Goal: Navigation & Orientation: Find specific page/section

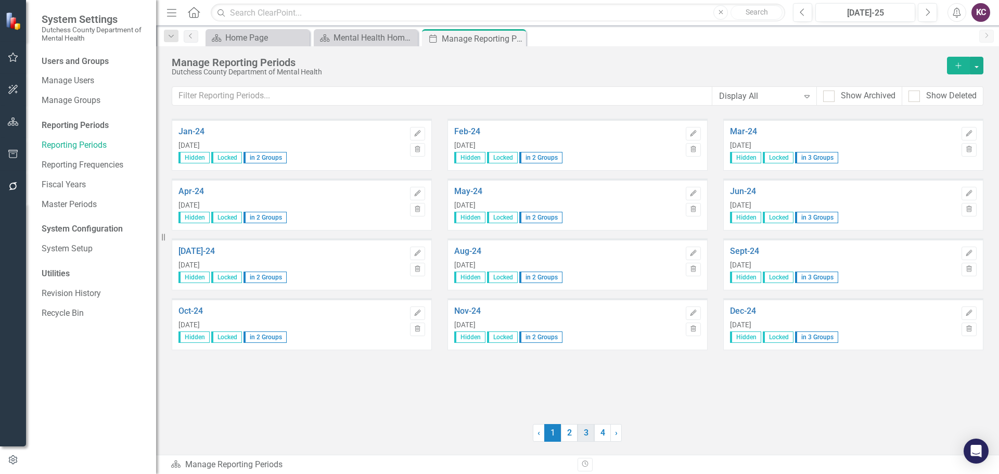
click at [584, 432] on link "3" at bounding box center [586, 433] width 17 height 18
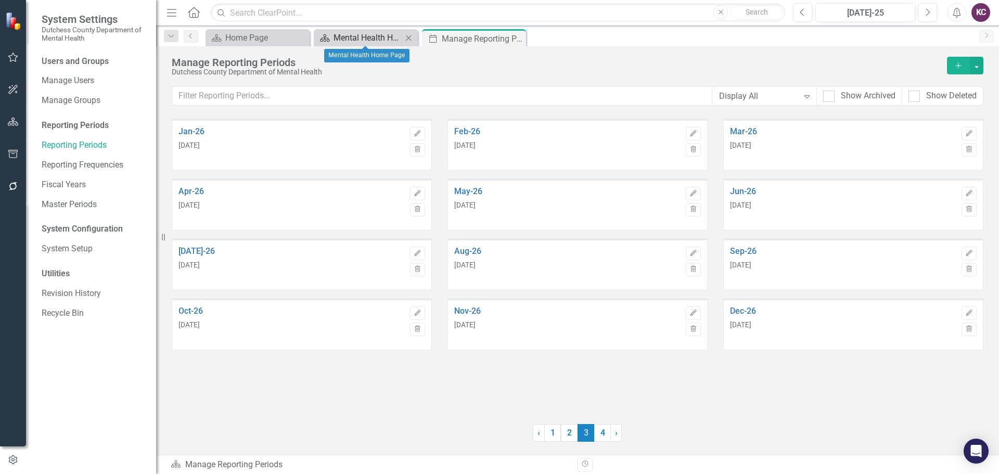
click at [362, 36] on div "Mental Health Home Page" at bounding box center [368, 37] width 69 height 13
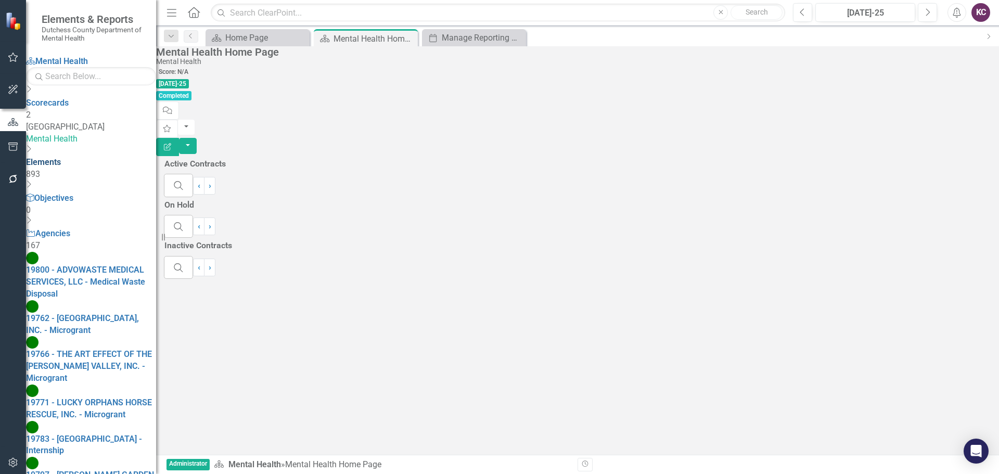
click at [58, 157] on link "Elements" at bounding box center [43, 162] width 35 height 10
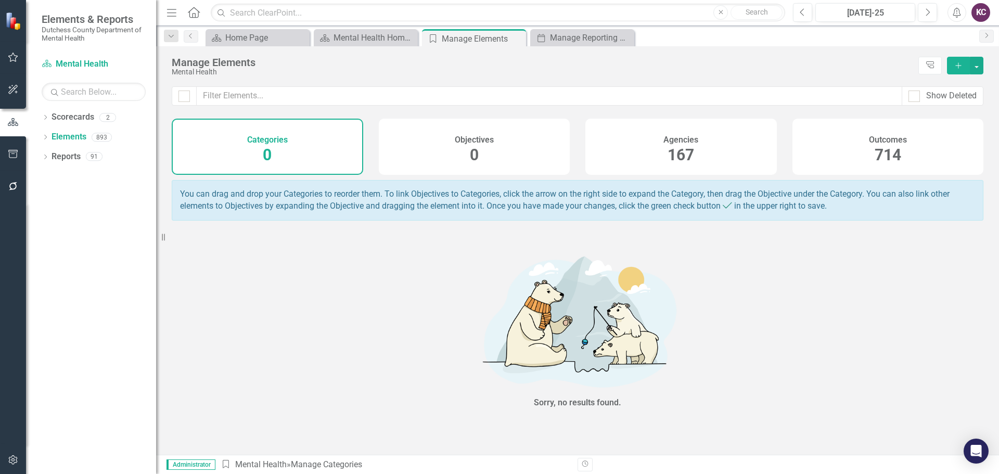
click at [618, 141] on div "Agencies 167" at bounding box center [682, 147] width 192 height 56
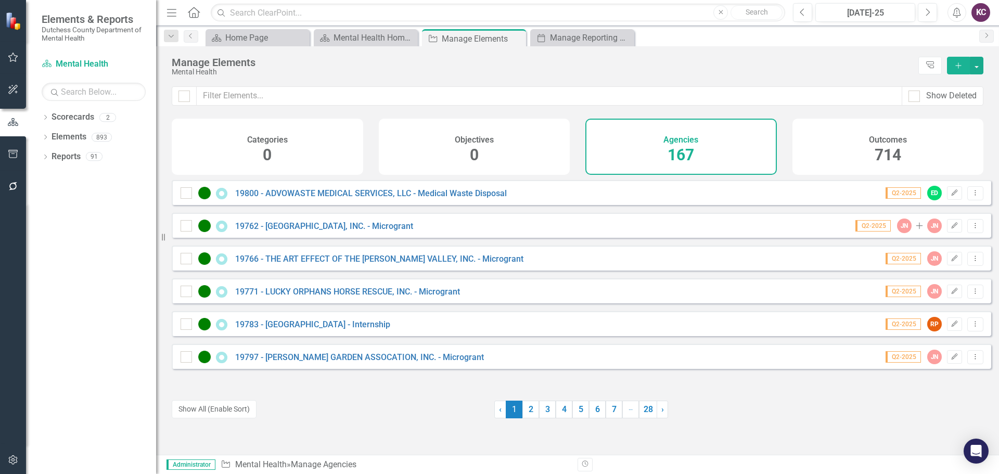
drag, startPoint x: 197, startPoint y: 413, endPoint x: 780, endPoint y: 141, distance: 642.7
click at [197, 413] on button "Show All (Enable Sort)" at bounding box center [214, 409] width 85 height 18
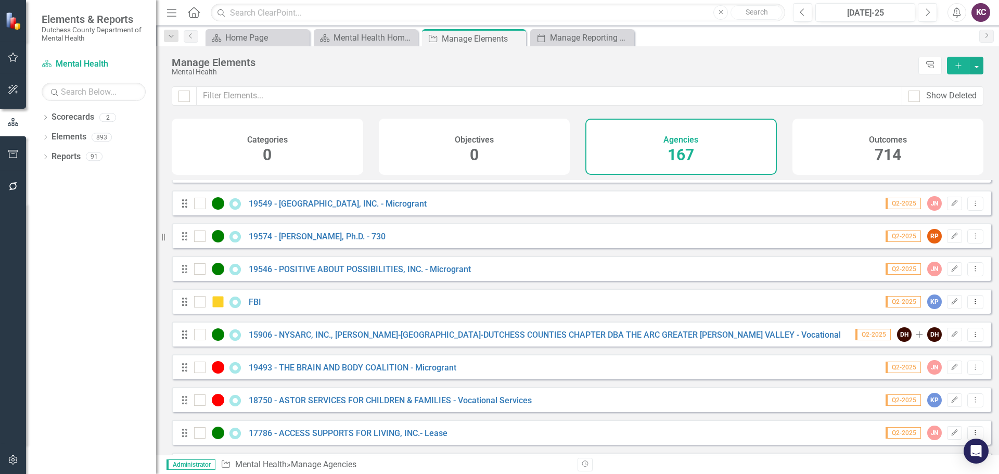
scroll to position [2030, 0]
